Goal: Task Accomplishment & Management: Complete application form

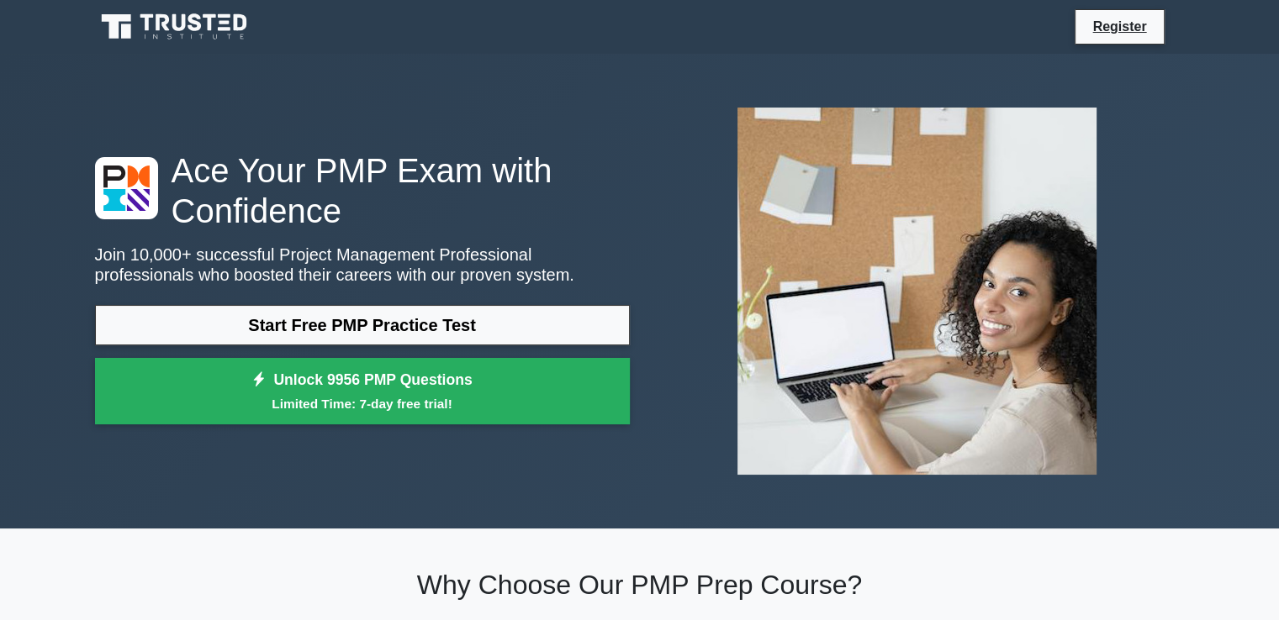
click at [444, 327] on link "Start Free PMP Practice Test" at bounding box center [362, 325] width 535 height 40
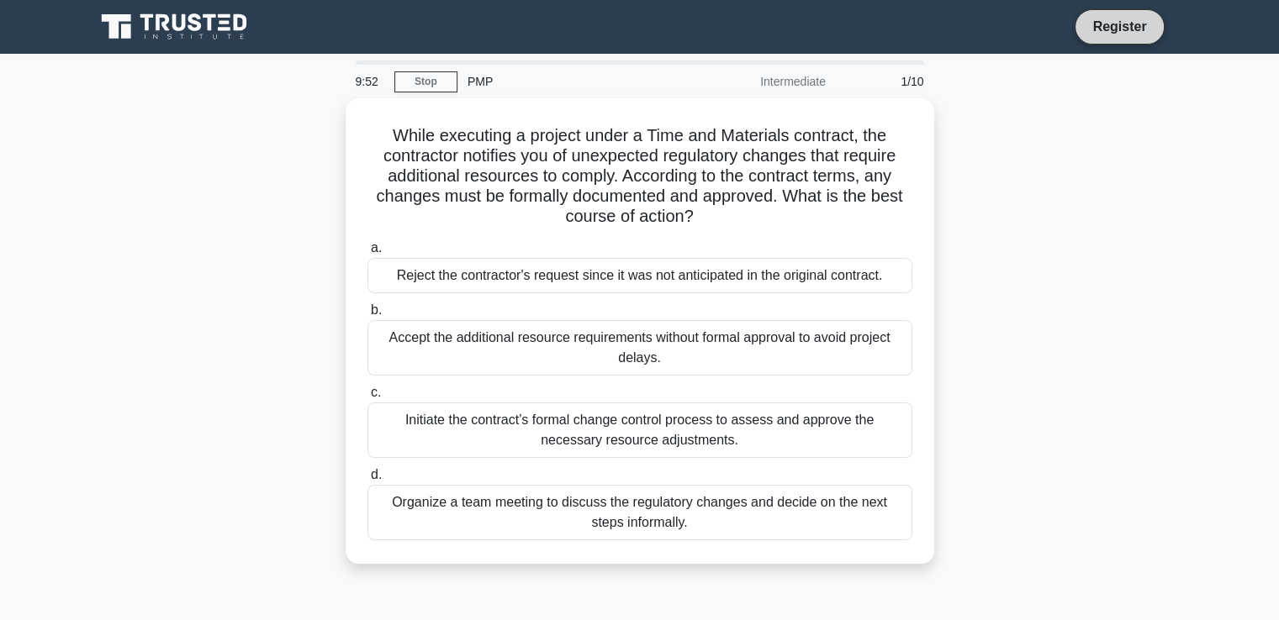
click at [1092, 27] on link "Register" at bounding box center [1119, 26] width 74 height 21
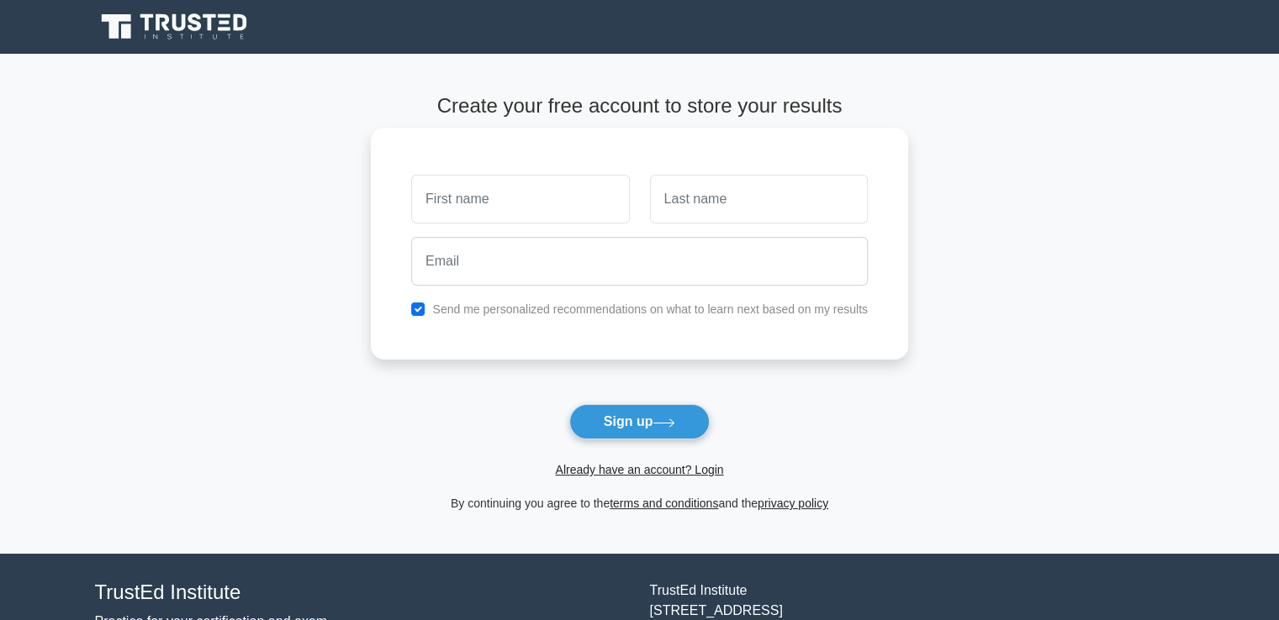
click at [483, 200] on input "text" at bounding box center [520, 199] width 218 height 49
type input "s"
type input "Suh"
click at [693, 199] on input "text" at bounding box center [759, 199] width 218 height 49
type input "Derick A."
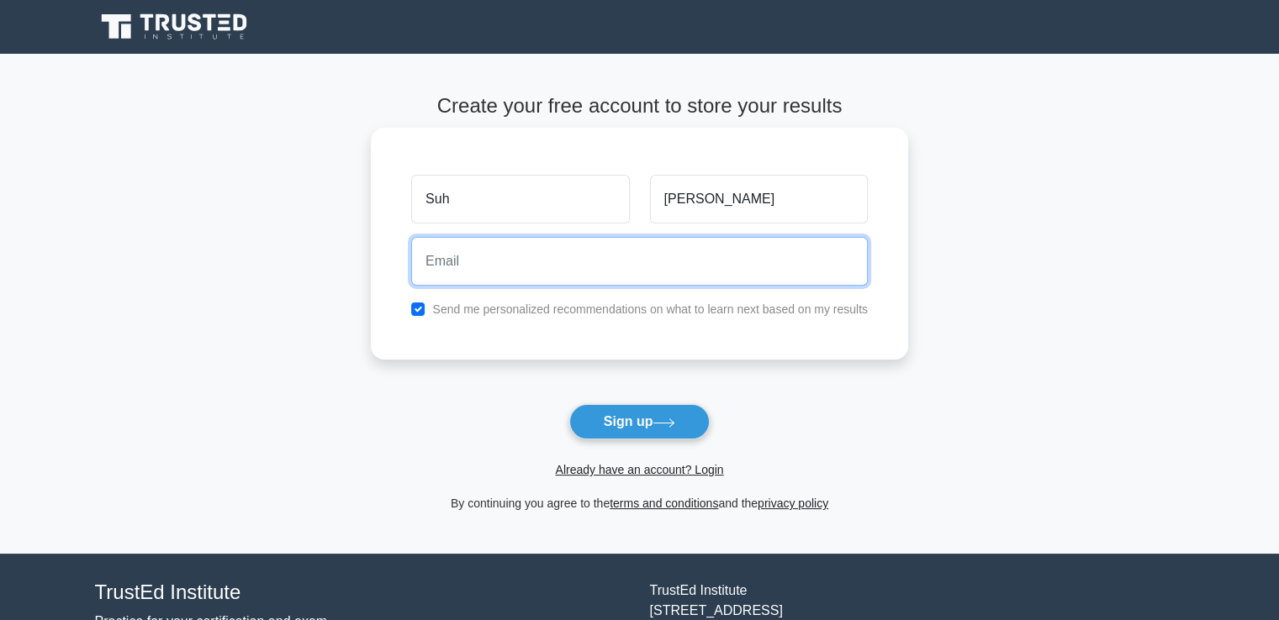
click at [497, 261] on input "email" at bounding box center [639, 261] width 456 height 49
click at [538, 263] on input "email" at bounding box center [639, 261] width 456 height 49
type input "suhdericka@gmail.com"
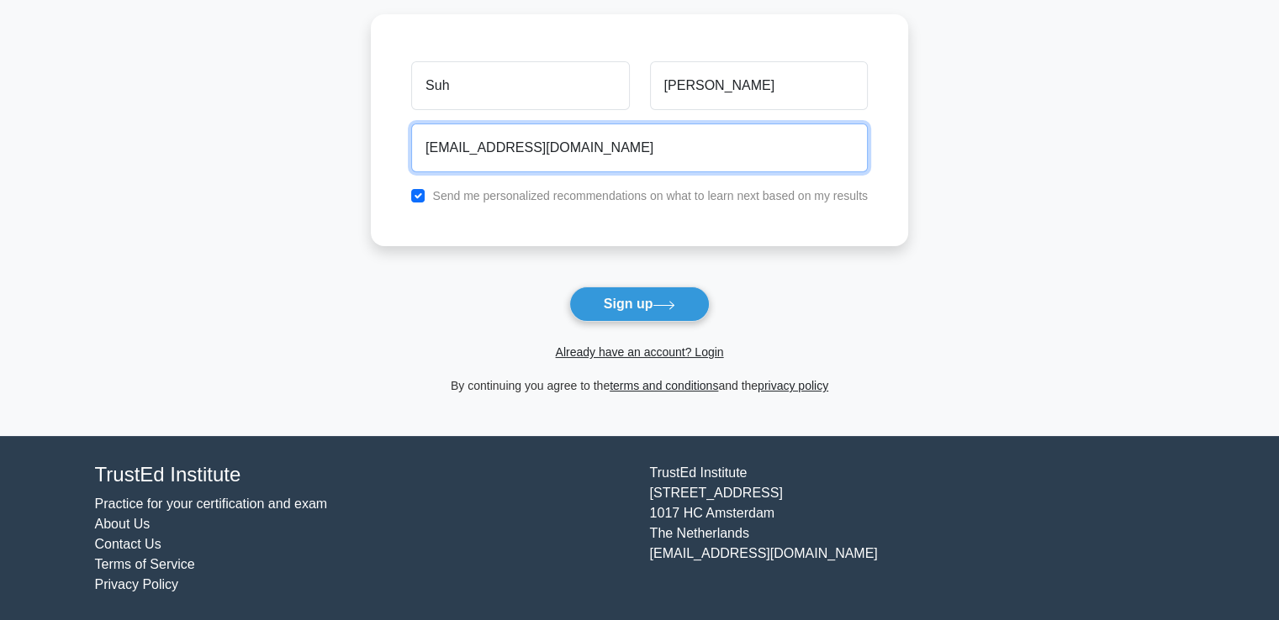
scroll to position [119, 0]
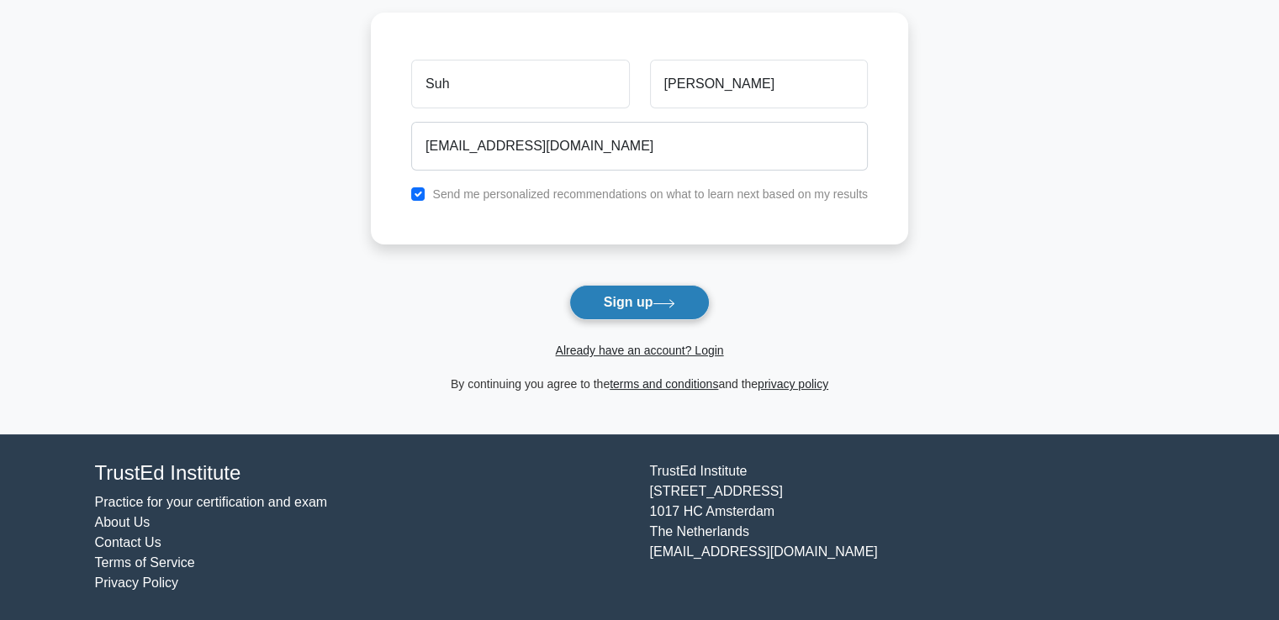
click at [675, 301] on icon at bounding box center [663, 303] width 23 height 9
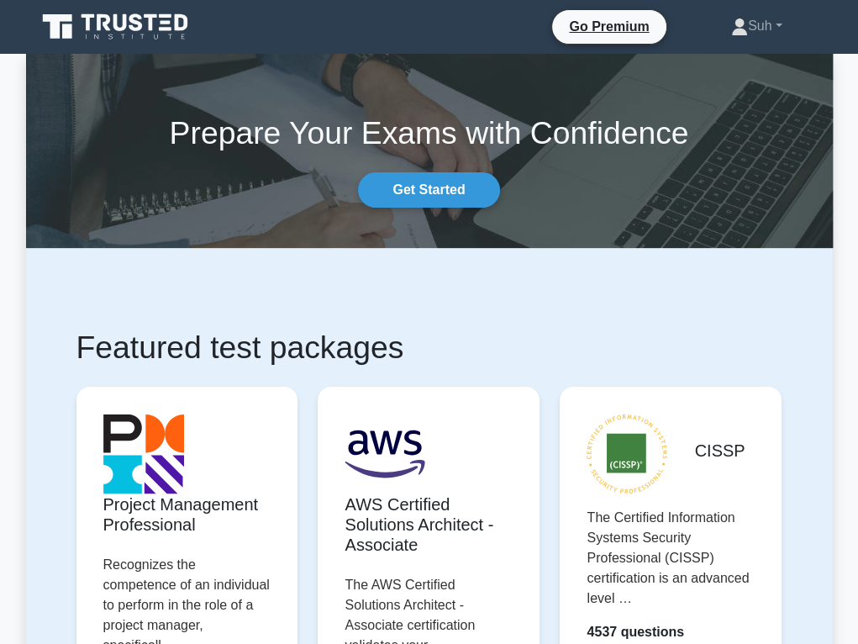
click at [764, 343] on h1 "Featured test packages" at bounding box center [429, 348] width 706 height 38
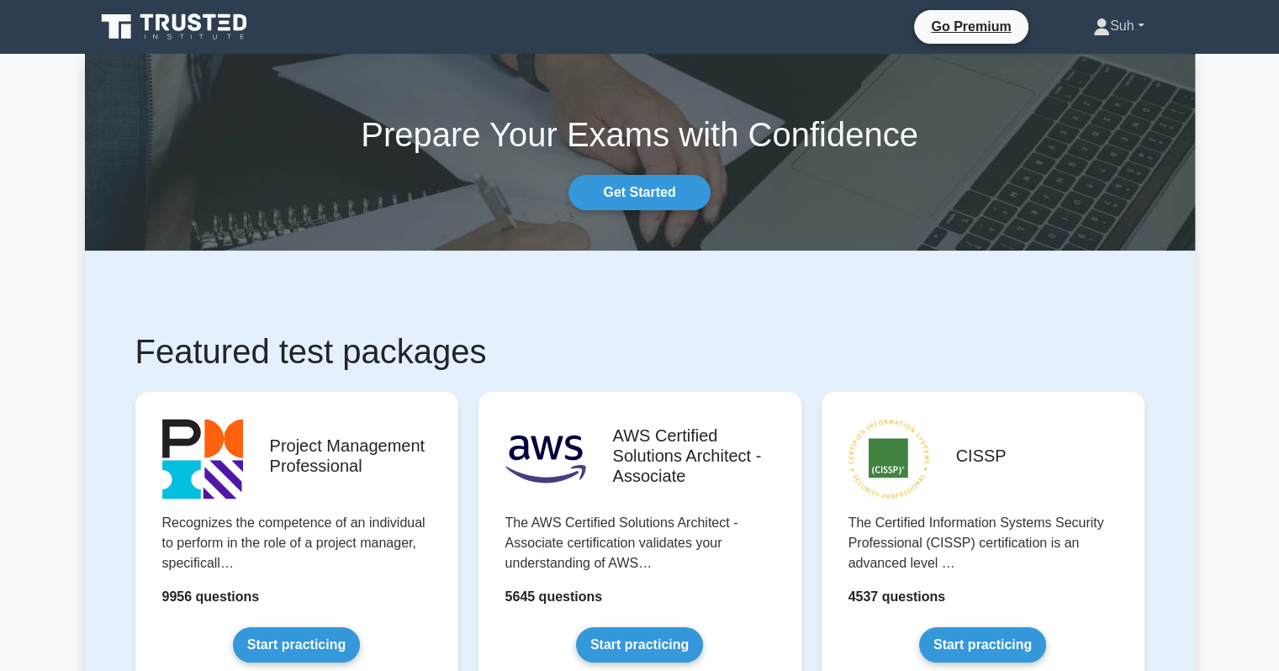
click at [1140, 22] on link "Suh" at bounding box center [1118, 26] width 132 height 34
